Goal: Task Accomplishment & Management: Use online tool/utility

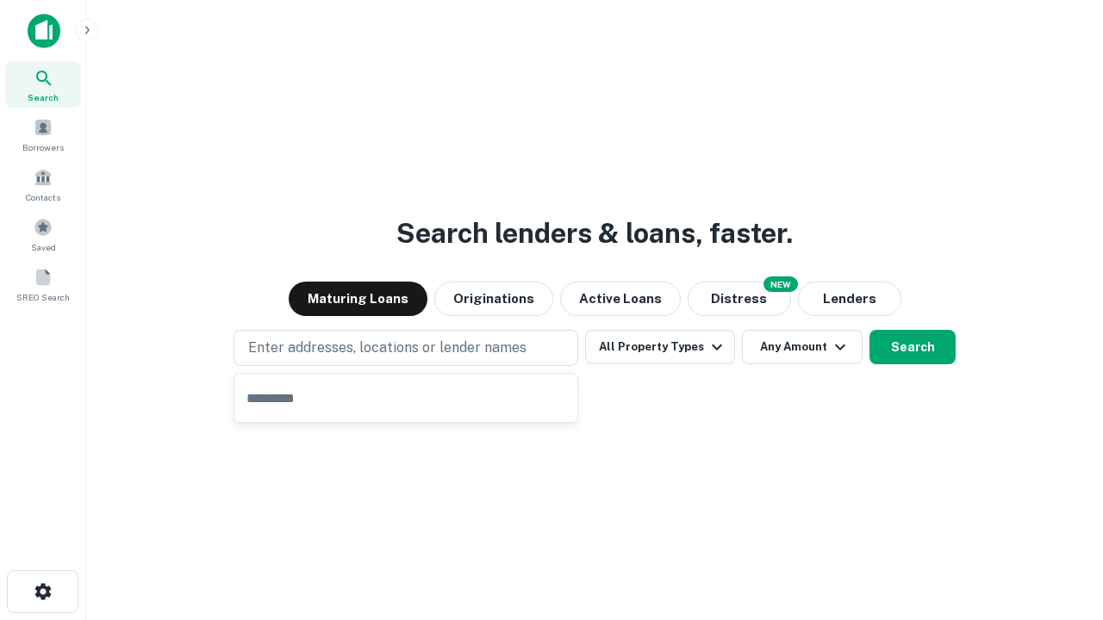
type input "**********"
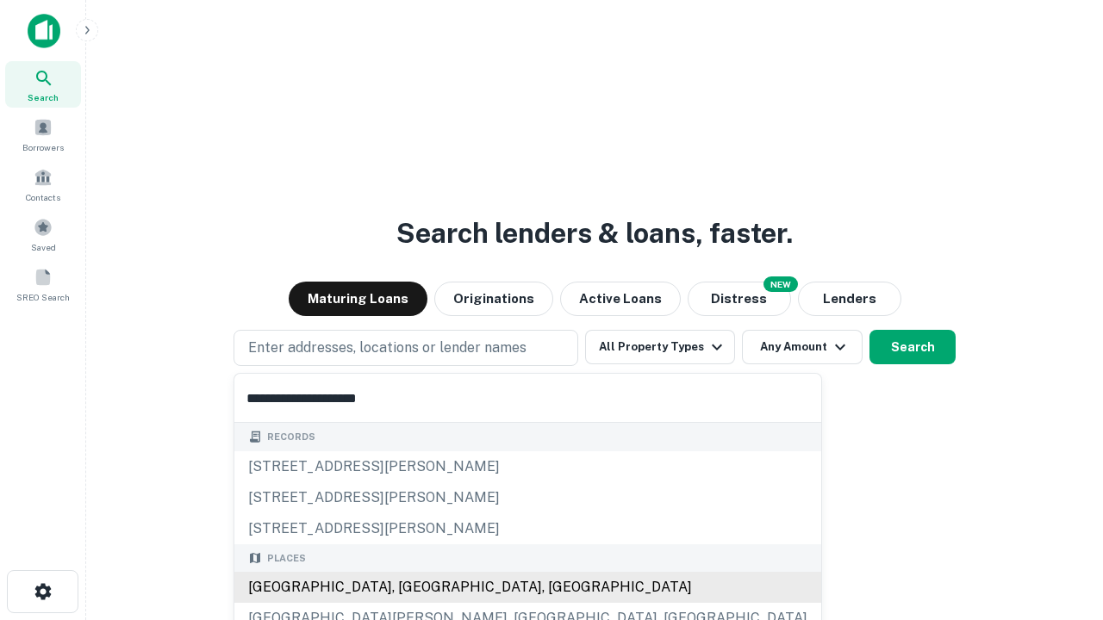
click at [412, 588] on div "[GEOGRAPHIC_DATA], [GEOGRAPHIC_DATA], [GEOGRAPHIC_DATA]" at bounding box center [527, 587] width 587 height 31
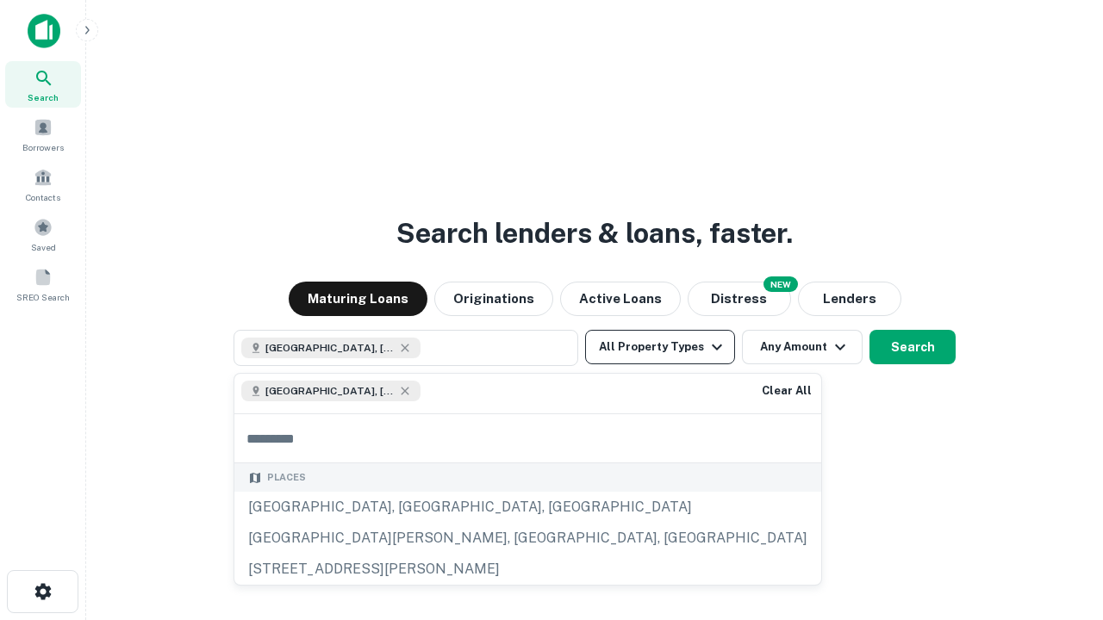
click at [660, 347] on button "All Property Types" at bounding box center [660, 347] width 150 height 34
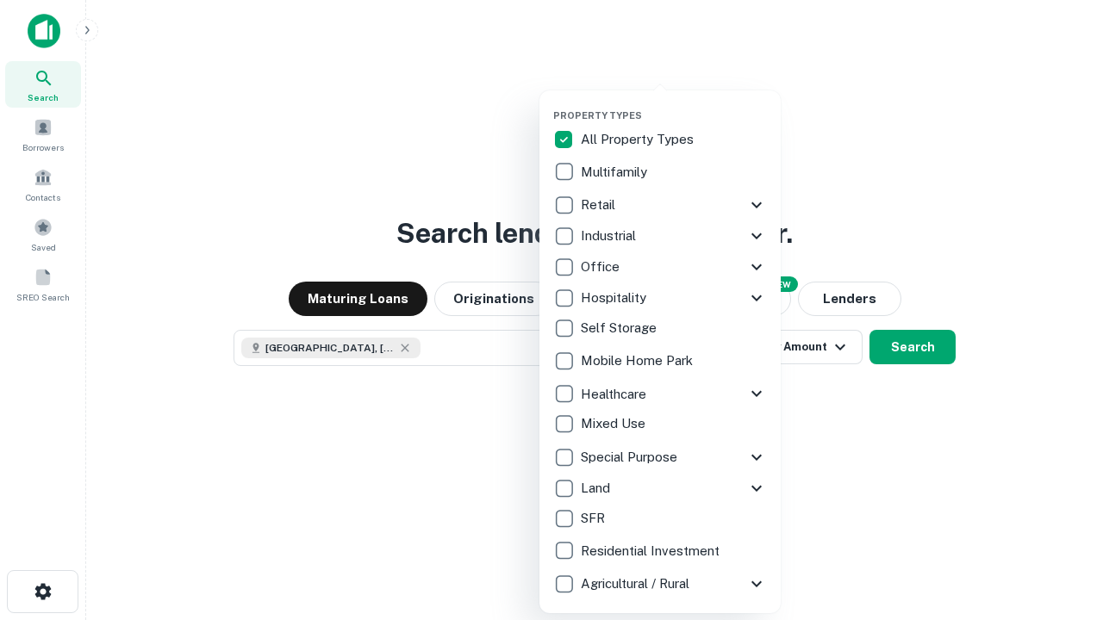
click at [674, 104] on button "button" at bounding box center [673, 104] width 241 height 1
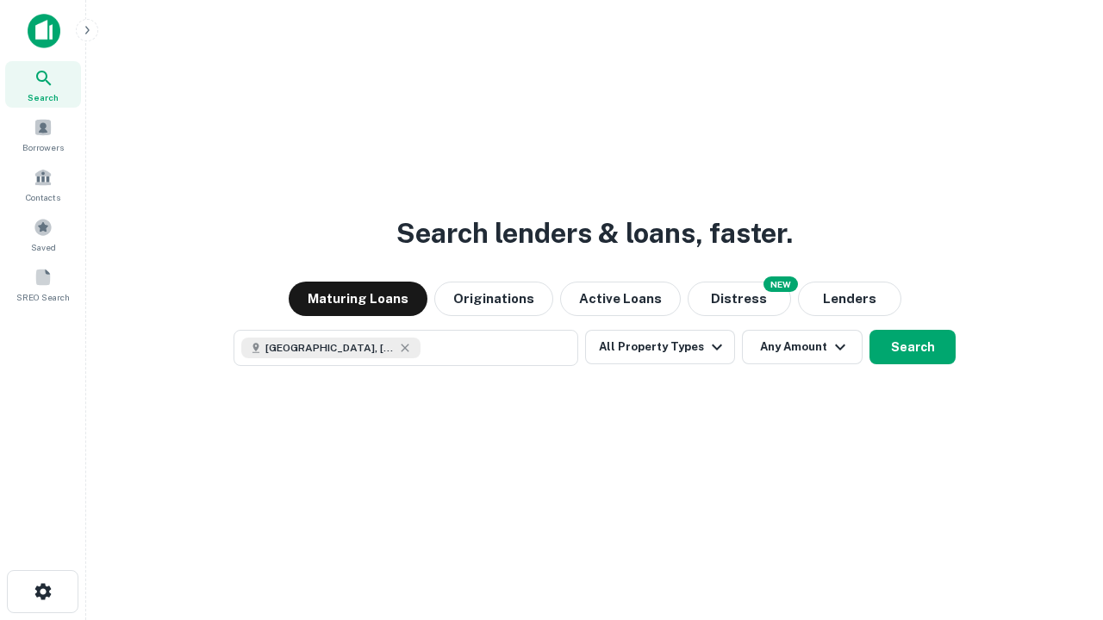
scroll to position [28, 0]
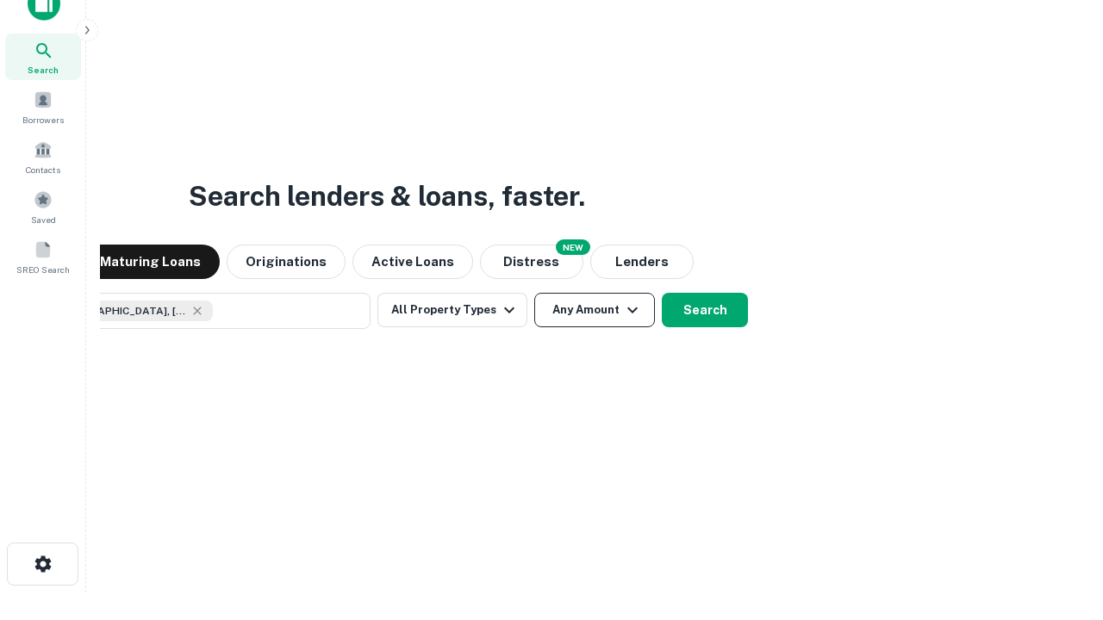
click at [534, 293] on button "Any Amount" at bounding box center [594, 310] width 121 height 34
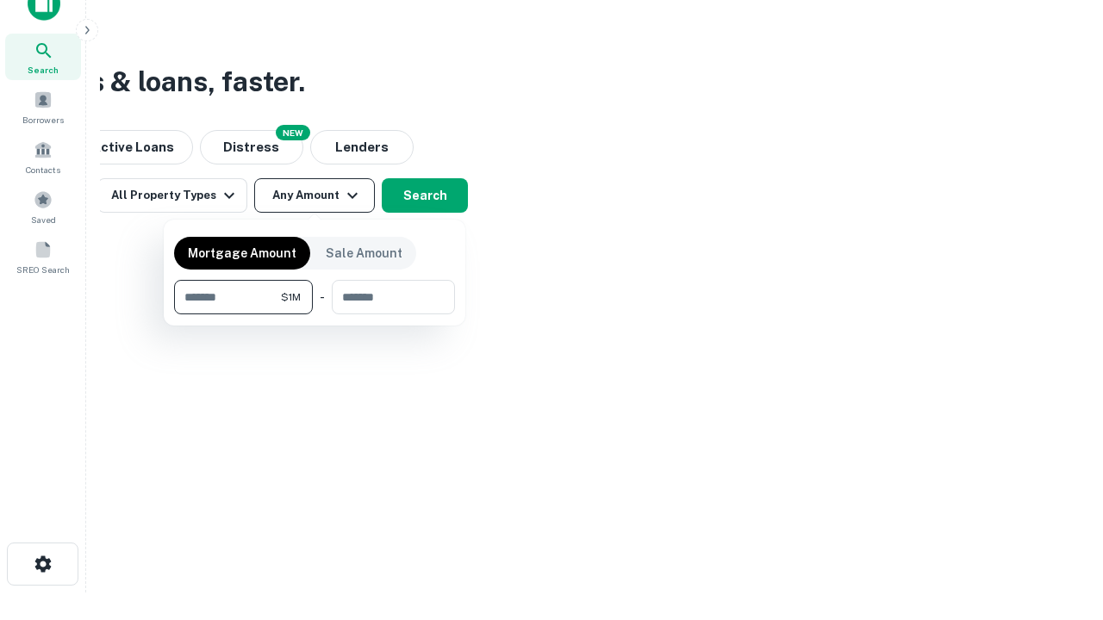
type input "*******"
click at [315, 315] on button "button" at bounding box center [314, 315] width 281 height 1
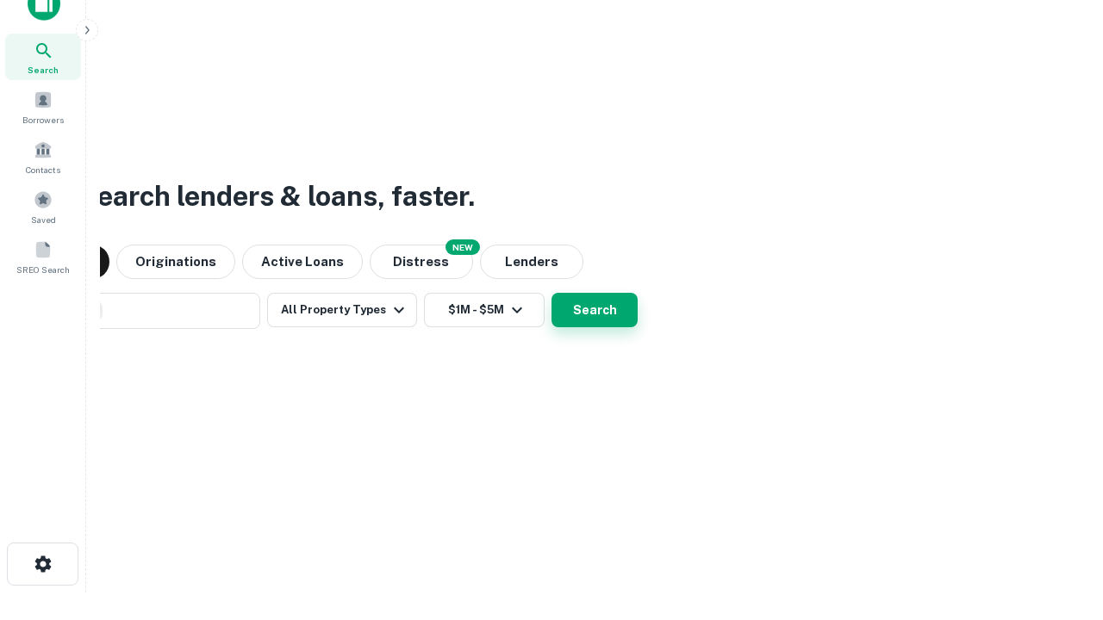
click at [552, 293] on button "Search" at bounding box center [595, 310] width 86 height 34
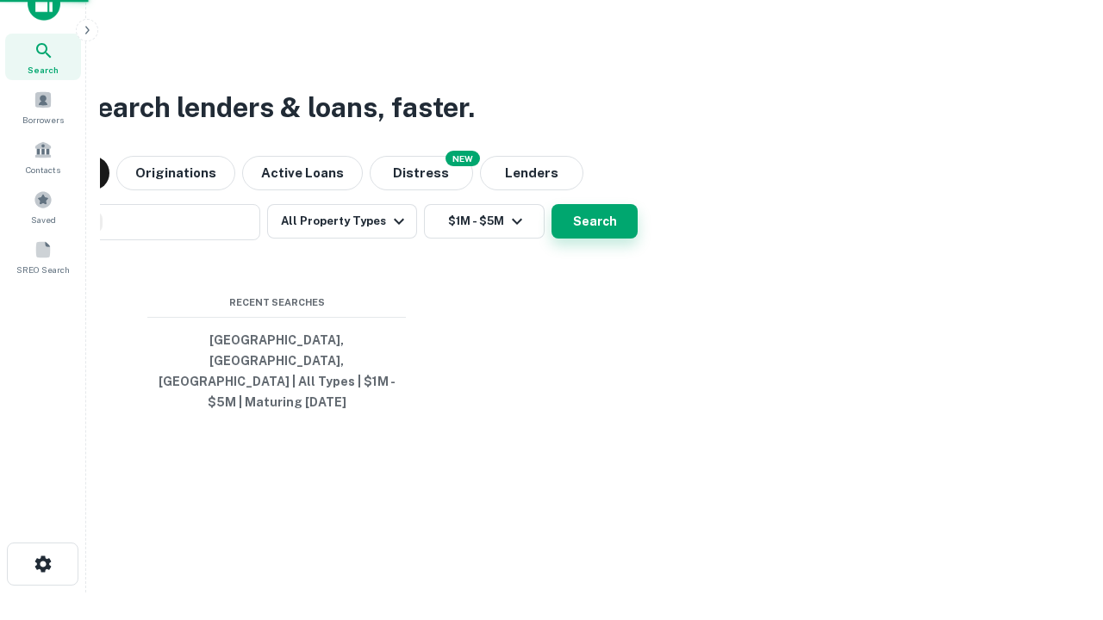
scroll to position [56, 488]
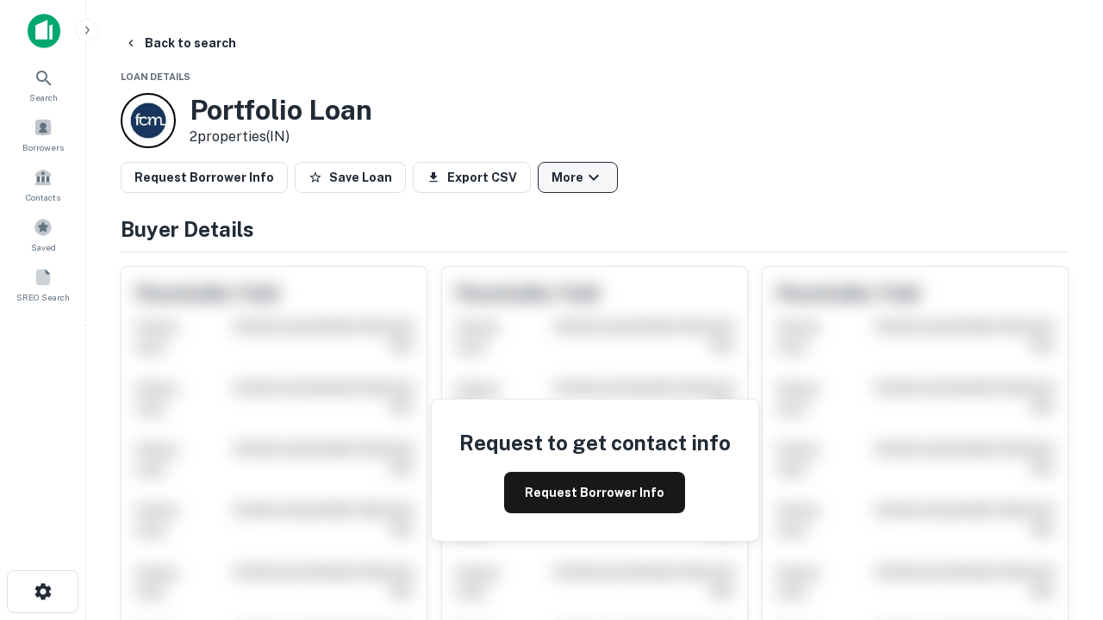
click at [577, 178] on button "More" at bounding box center [578, 177] width 80 height 31
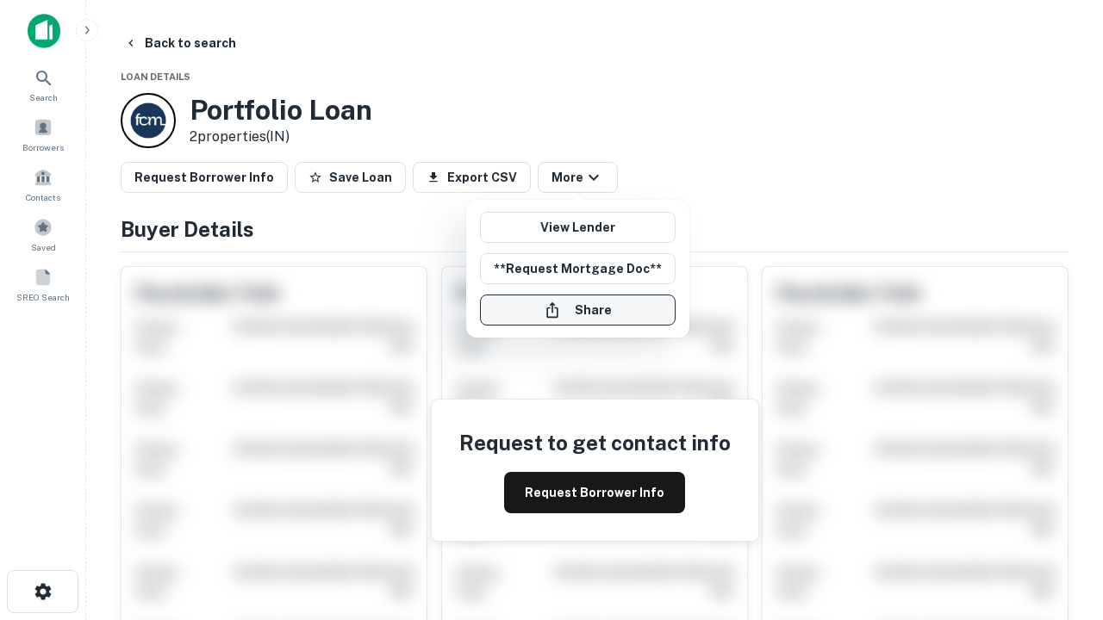
click at [577, 310] on button "Share" at bounding box center [578, 310] width 196 height 31
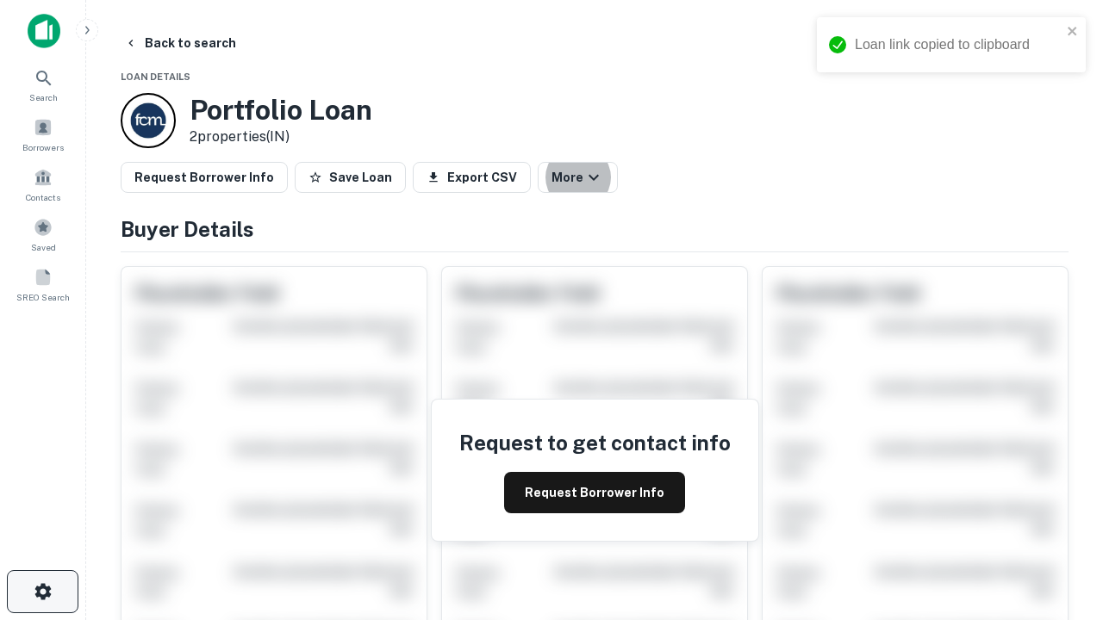
click at [42, 592] on icon "button" at bounding box center [43, 592] width 21 height 21
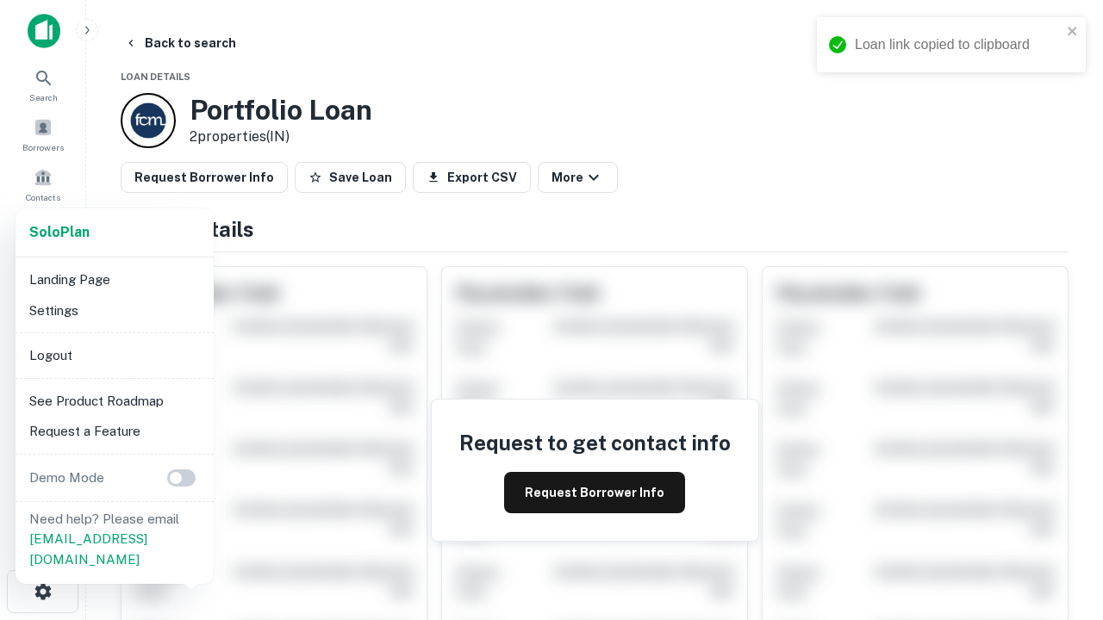
click at [114, 355] on li "Logout" at bounding box center [114, 355] width 184 height 31
